Goal: Information Seeking & Learning: Learn about a topic

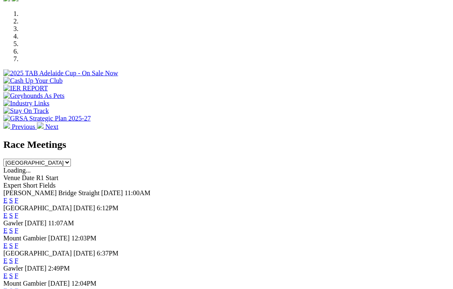
scroll to position [255, 0]
click at [18, 197] on link "F" at bounding box center [17, 200] width 4 height 7
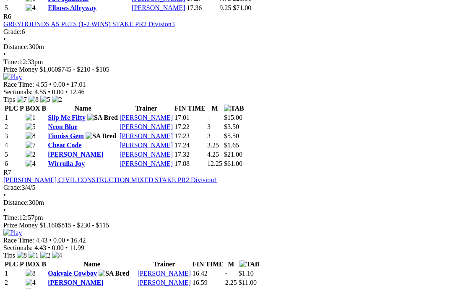
scroll to position [1168, 0]
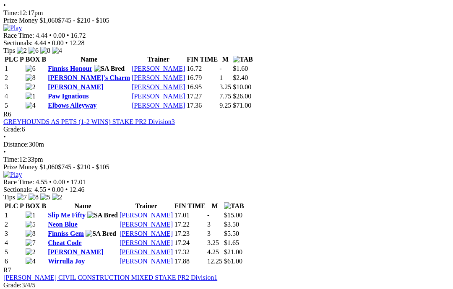
scroll to position [1068, 0]
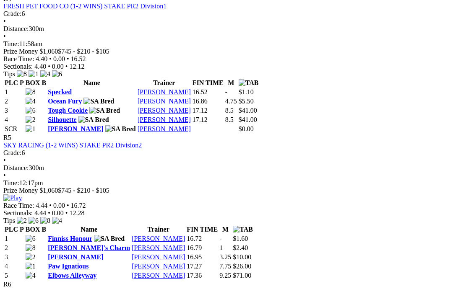
scroll to position [898, 0]
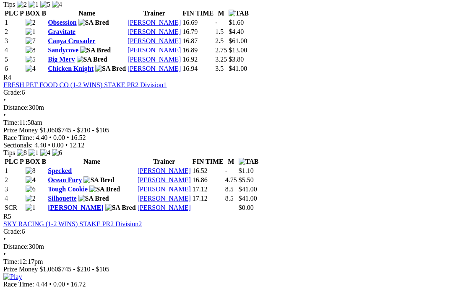
scroll to position [820, 0]
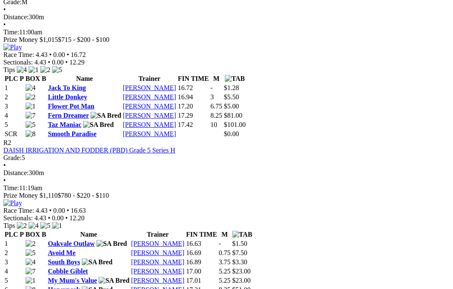
scroll to position [442, 0]
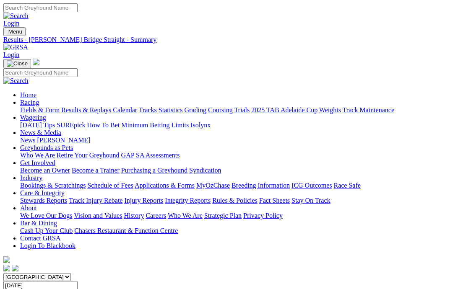
scroll to position [442, 0]
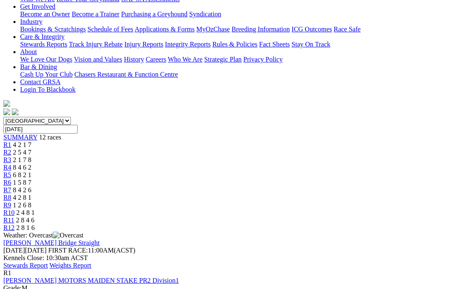
scroll to position [156, 0]
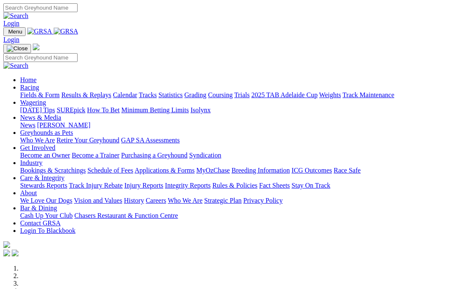
scroll to position [255, 0]
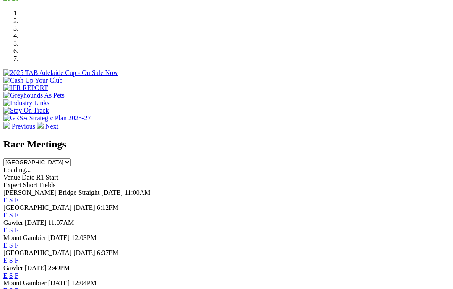
click at [18, 257] on link "F" at bounding box center [17, 260] width 4 height 7
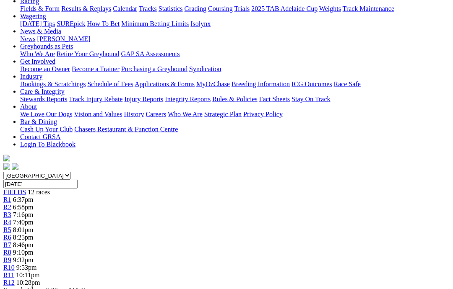
scroll to position [102, 0]
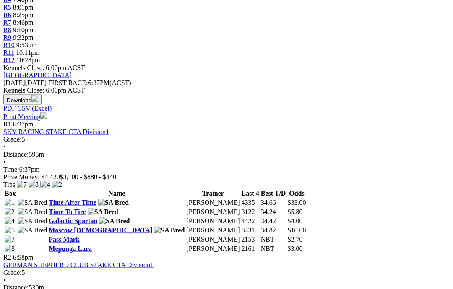
scroll to position [325, 0]
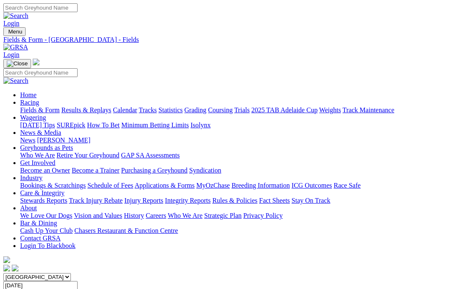
scroll to position [358, 0]
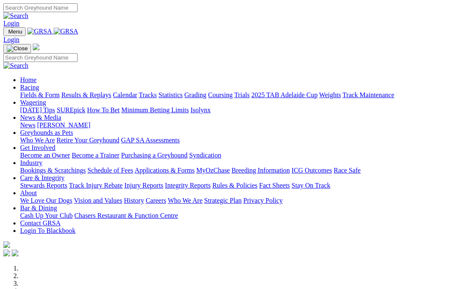
scroll to position [255, 0]
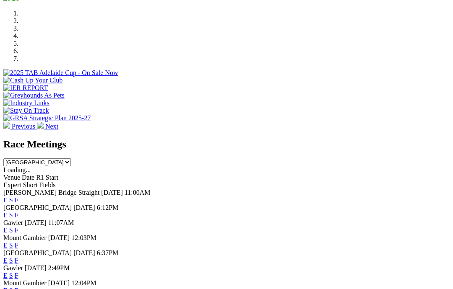
click at [18, 242] on link "F" at bounding box center [17, 245] width 4 height 7
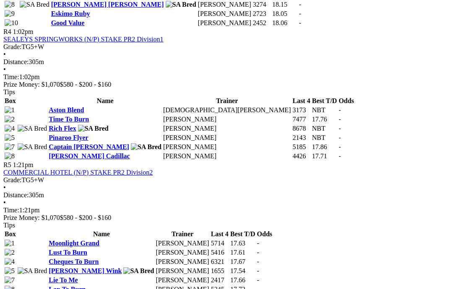
scroll to position [836, 0]
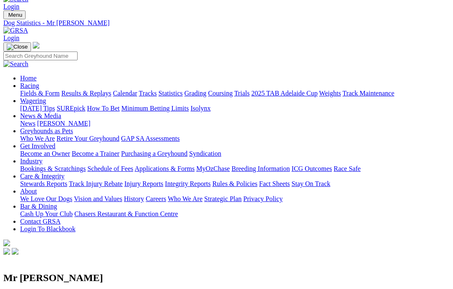
scroll to position [16, 0]
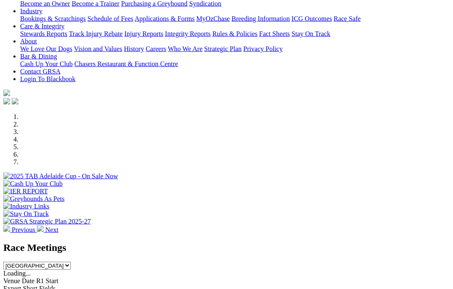
scroll to position [152, 0]
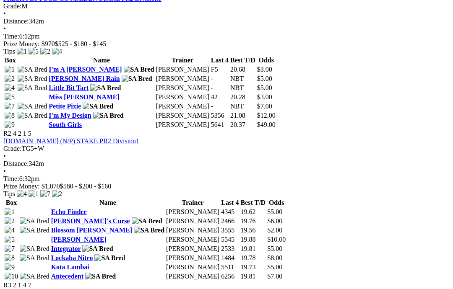
scroll to position [442, 0]
